Goal: Book appointment/travel/reservation

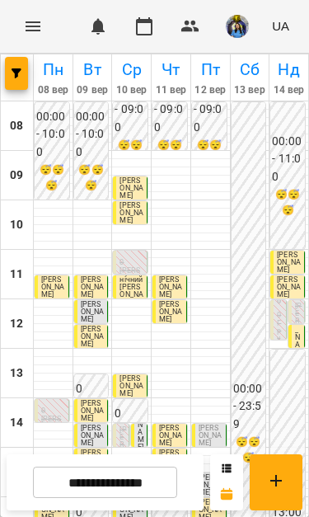
scroll to position [81, 0]
click at [143, 495] on input "**********" at bounding box center [105, 482] width 144 height 32
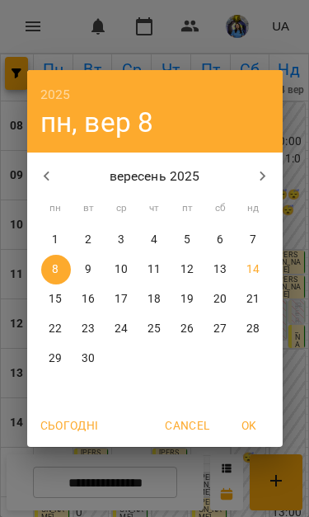
click at [67, 295] on span "15" at bounding box center [56, 299] width 30 height 16
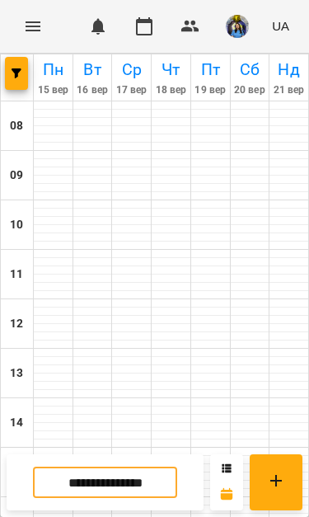
type input "**********"
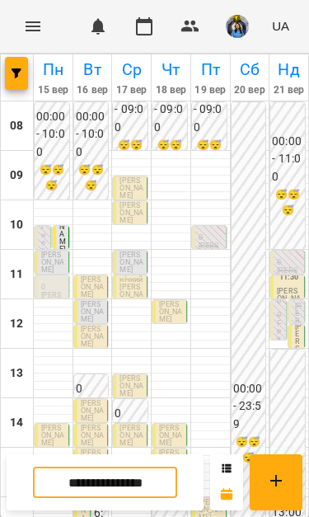
scroll to position [14, 0]
click at [62, 230] on span "[PERSON_NAME]" at bounding box center [62, 212] width 7 height 82
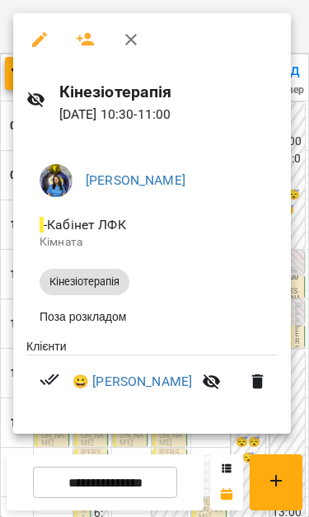
click at [132, 39] on icon "button" at bounding box center [131, 40] width 12 height 12
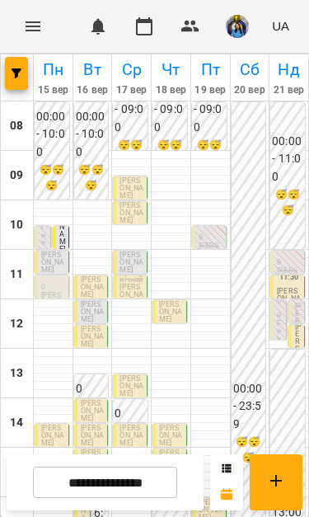
click at [63, 227] on span "[PERSON_NAME]" at bounding box center [62, 212] width 7 height 82
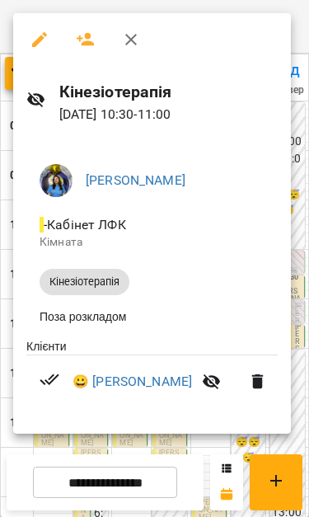
click at [132, 45] on icon "button" at bounding box center [131, 40] width 20 height 20
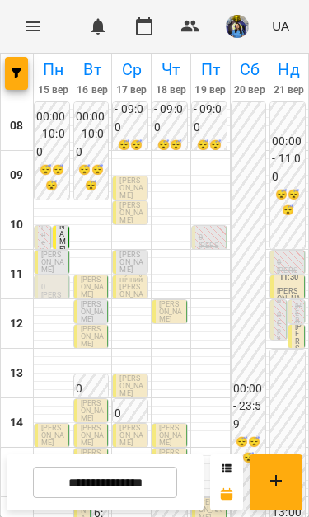
click at [50, 226] on div "10:30 0 Кінезіотерапія" at bounding box center [43, 239] width 16 height 26
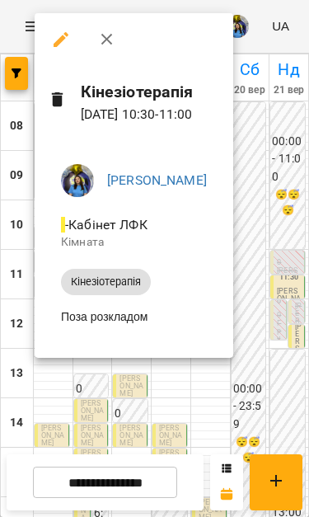
click at [110, 43] on icon "button" at bounding box center [107, 40] width 12 height 12
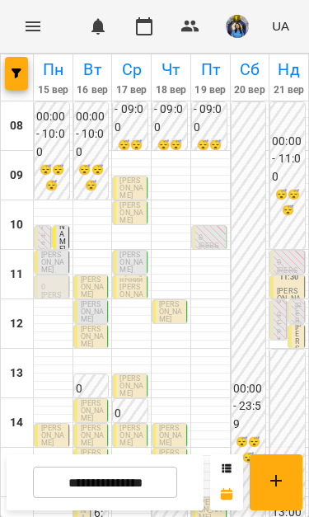
scroll to position [301, 0]
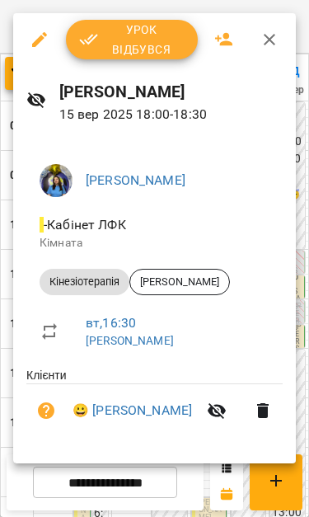
click at [274, 38] on icon "button" at bounding box center [270, 40] width 20 height 20
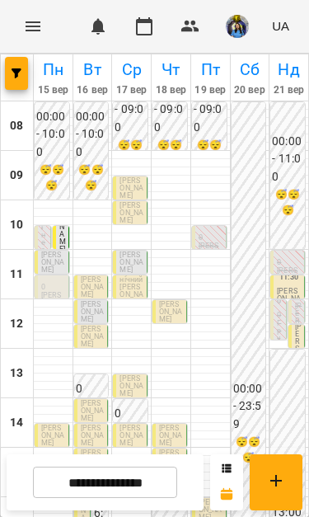
scroll to position [121, 0]
